Goal: Transaction & Acquisition: Obtain resource

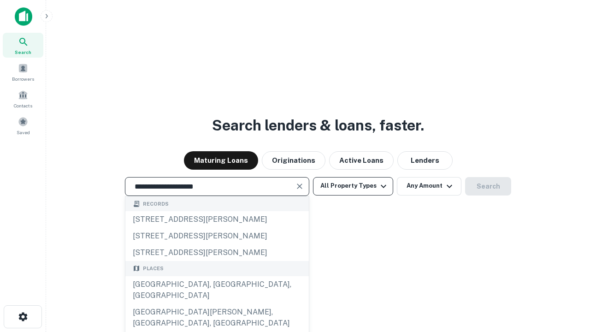
click at [217, 304] on div "Santa Monica, CA, USA" at bounding box center [216, 290] width 183 height 28
click at [353, 186] on button "All Property Types" at bounding box center [353, 186] width 80 height 18
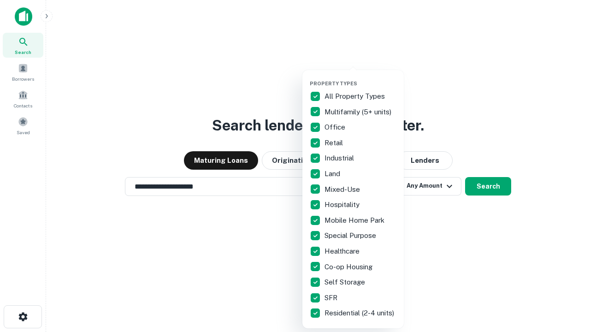
type input "**********"
click at [360, 77] on button "button" at bounding box center [360, 77] width 101 height 0
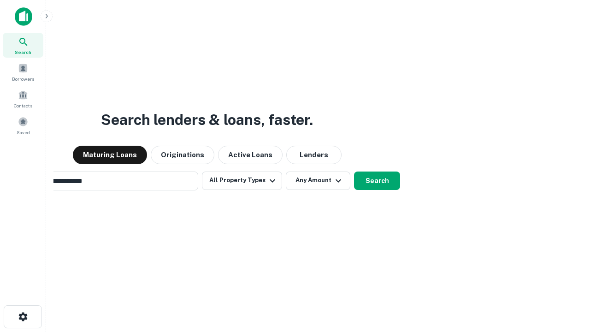
scroll to position [14, 0]
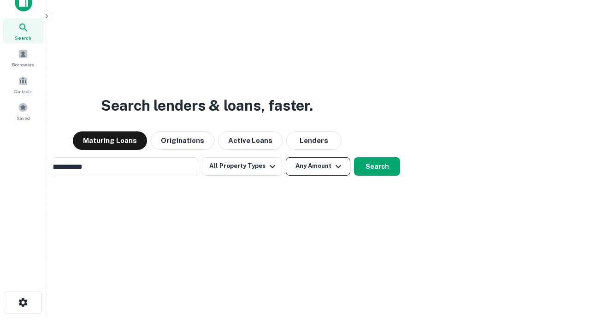
click at [286, 157] on button "Any Amount" at bounding box center [318, 166] width 65 height 18
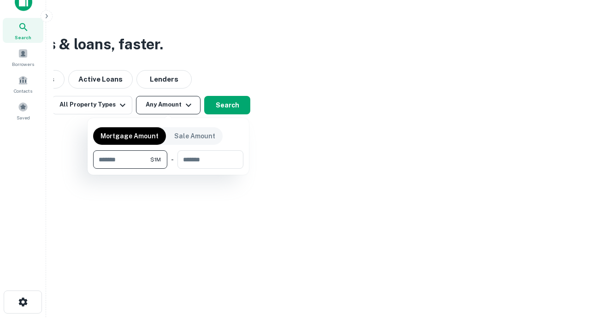
type input "*******"
click at [168, 169] on button "button" at bounding box center [168, 169] width 150 height 0
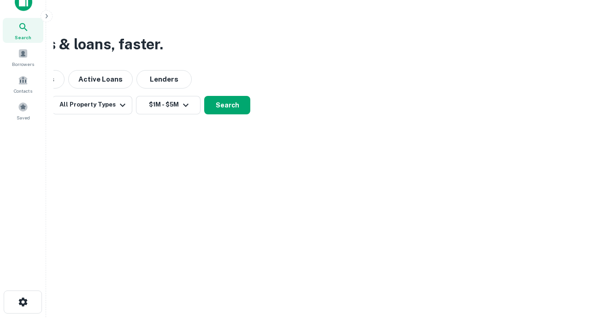
scroll to position [14, 0]
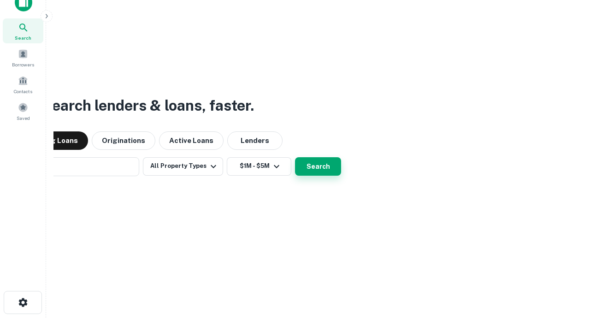
click at [295, 157] on button "Search" at bounding box center [318, 166] width 46 height 18
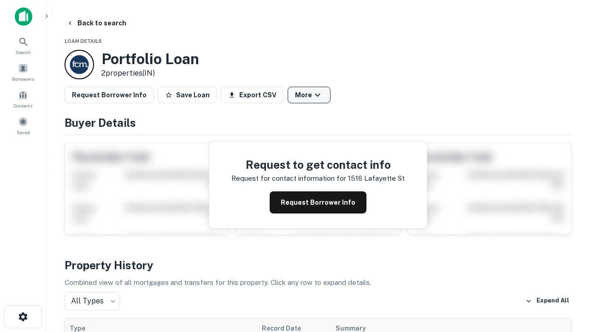
click at [309, 95] on button "More" at bounding box center [309, 95] width 43 height 17
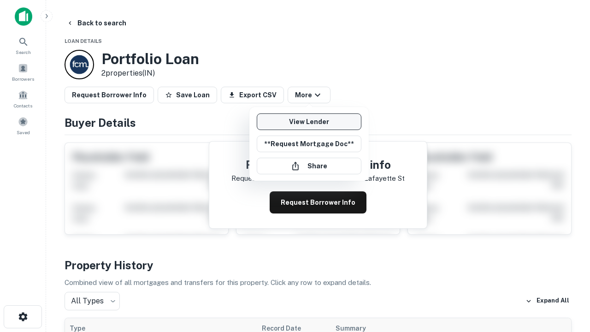
click at [309, 122] on link "View Lender" at bounding box center [309, 121] width 105 height 17
